Goal: Task Accomplishment & Management: Complete application form

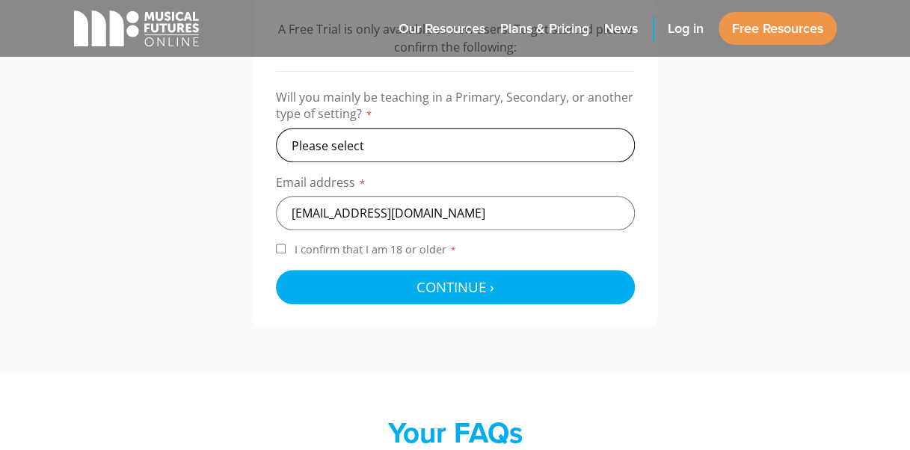
type input "17277730284@139.com"
click at [350, 139] on select "Please select Primary Secondary Other" at bounding box center [455, 145] width 359 height 34
select select "secondary"
click at [276, 128] on select "Please select Primary Secondary Other" at bounding box center [455, 145] width 359 height 34
click at [280, 247] on input "I confirm that I am 18 or older *" at bounding box center [281, 249] width 10 height 10
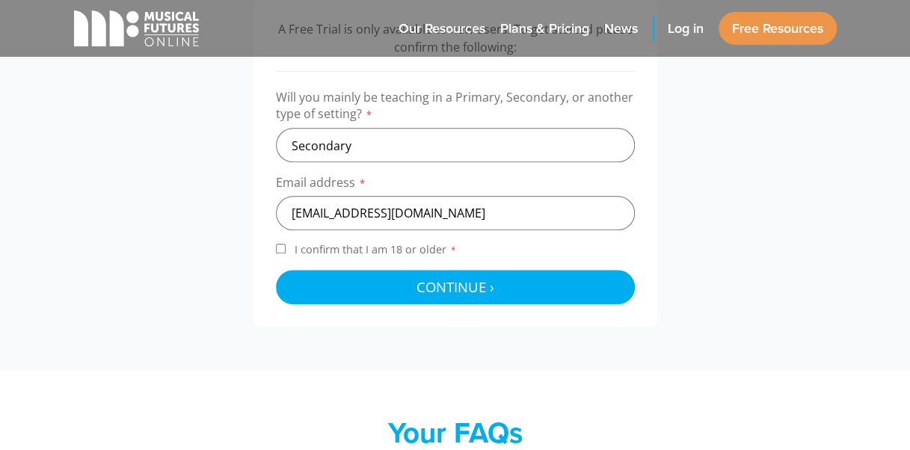
checkbox input "true"
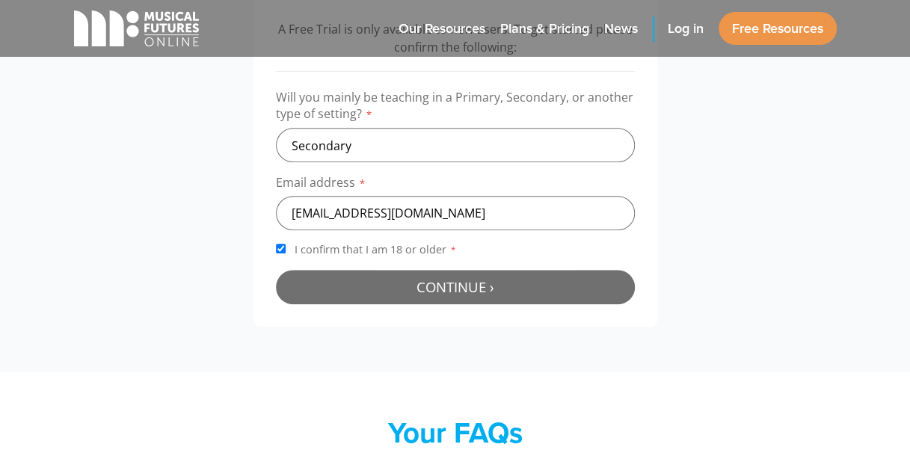
click at [401, 277] on button "Continue › Checking your details..." at bounding box center [455, 287] width 359 height 34
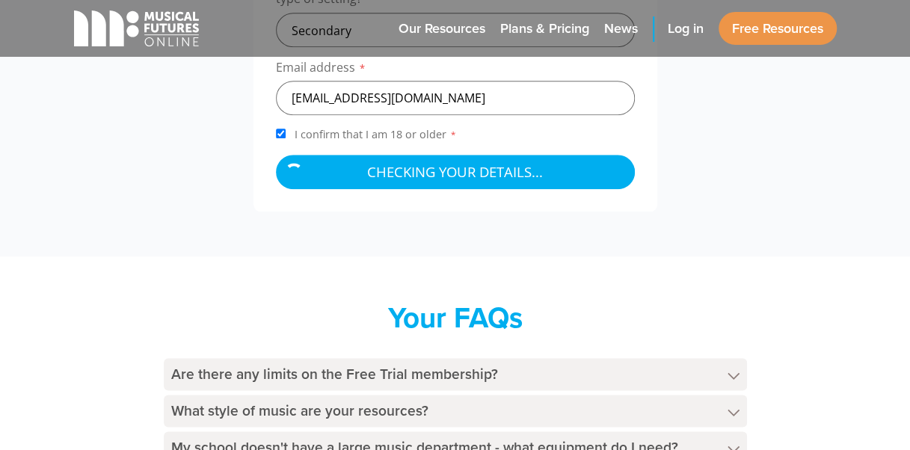
scroll to position [659, 0]
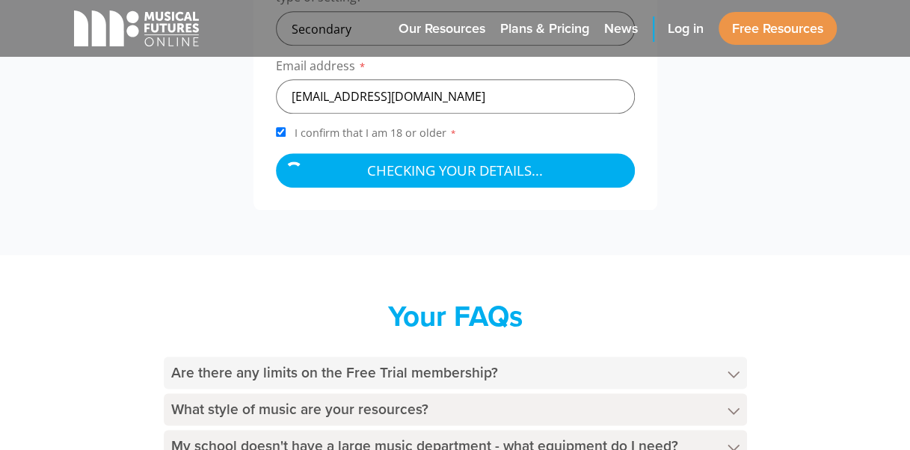
click at [642, 362] on h4 "Are there any limits on the Free Trial membership?" at bounding box center [455, 372] width 583 height 32
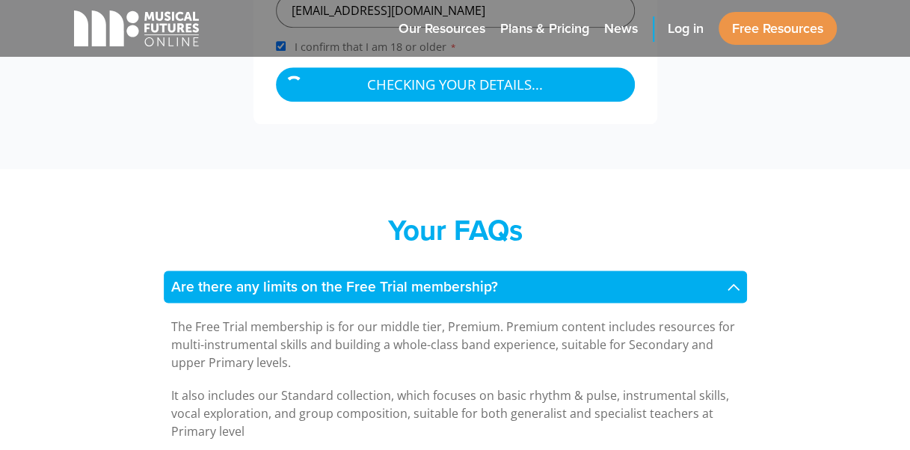
scroll to position [771, 0]
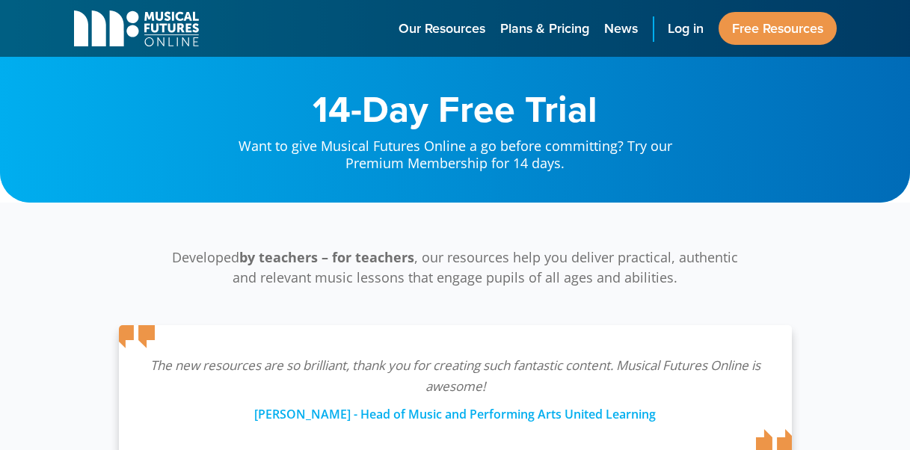
scroll to position [480, 0]
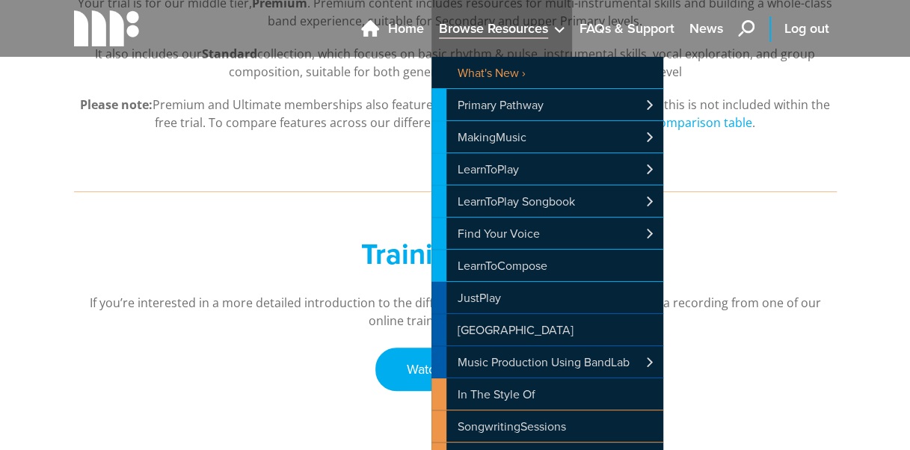
scroll to position [373, 0]
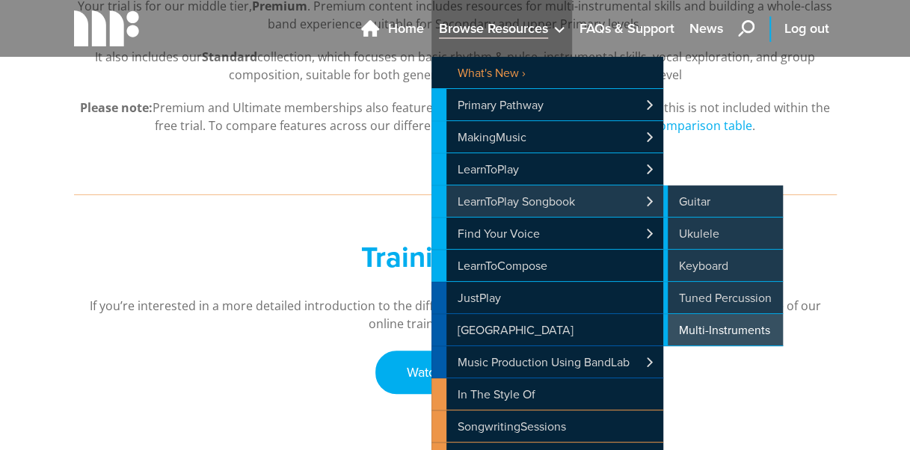
click at [695, 338] on link "Multi-Instruments" at bounding box center [723, 329] width 120 height 31
